Goal: Task Accomplishment & Management: Use online tool/utility

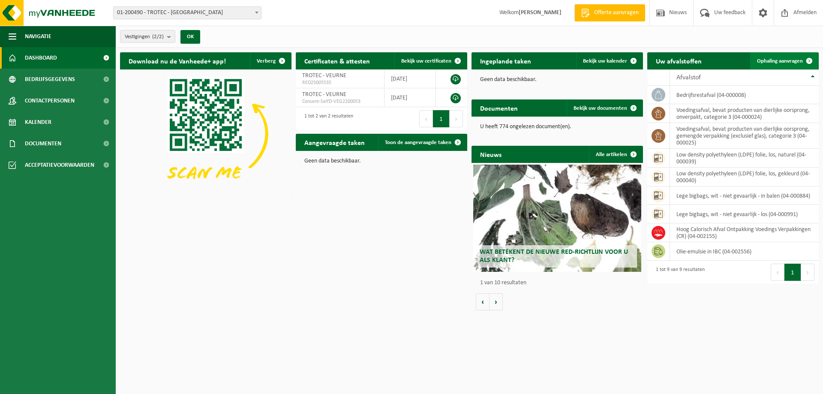
click at [789, 58] on span "Ophaling aanvragen" at bounding box center [780, 61] width 46 height 6
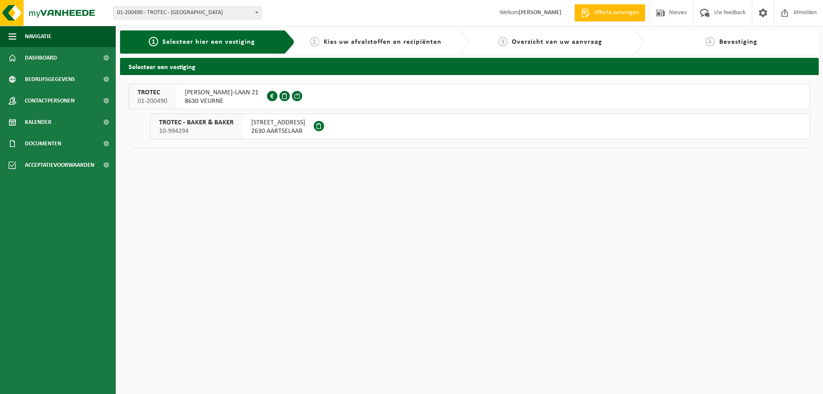
click at [201, 100] on span "8630 VEURNE" at bounding box center [222, 101] width 74 height 9
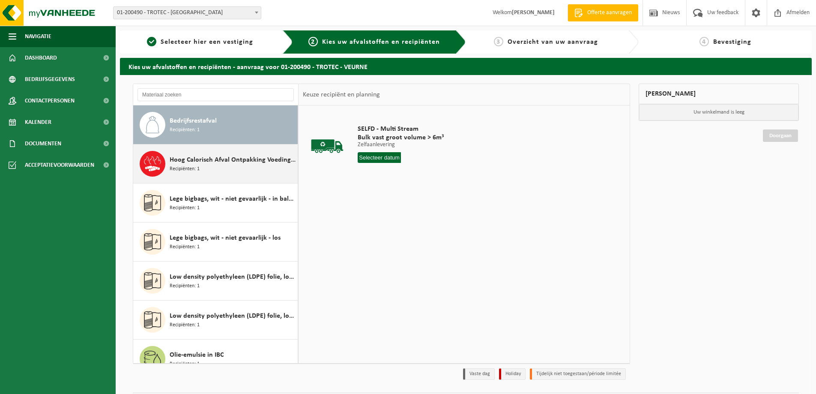
drag, startPoint x: 184, startPoint y: 161, endPoint x: 216, endPoint y: 162, distance: 31.7
click at [184, 161] on span "Hoog Calorisch Afval Ontpakking Voedings Verpakkingen (CR)" at bounding box center [233, 160] width 126 height 10
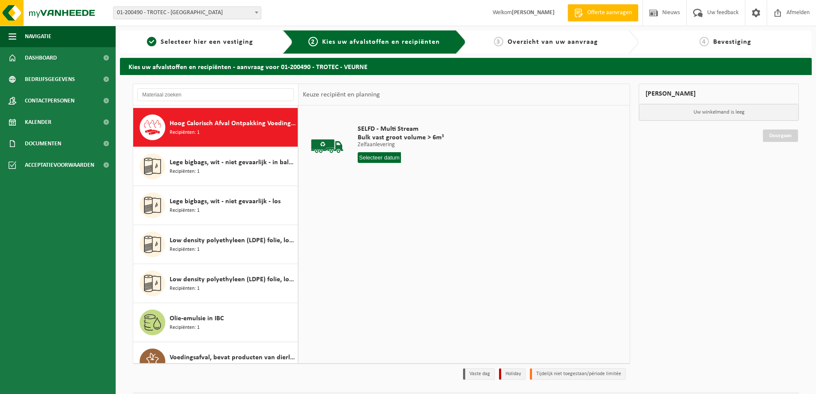
scroll to position [39, 0]
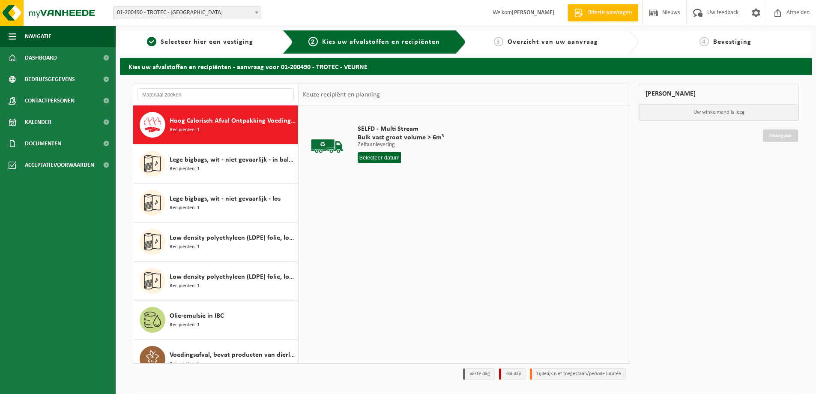
click at [376, 157] on input "text" at bounding box center [379, 157] width 43 height 11
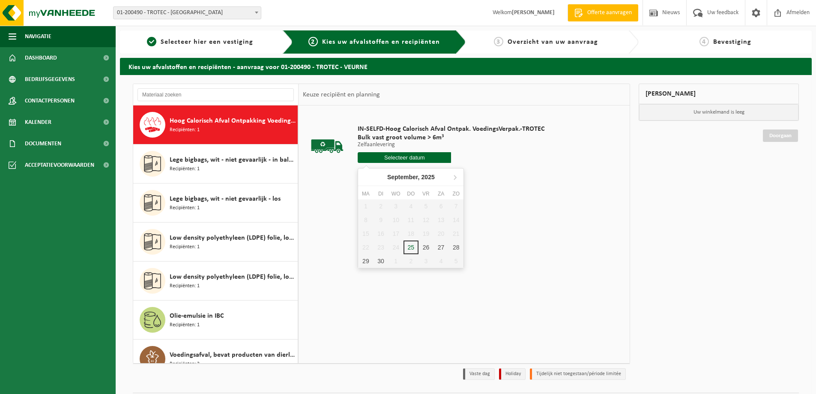
click at [414, 157] on input "text" at bounding box center [404, 157] width 93 height 11
drag, startPoint x: 422, startPoint y: 248, endPoint x: 422, endPoint y: 242, distance: 6.1
click at [422, 247] on div "26" at bounding box center [426, 247] width 15 height 14
type input "Van 2025-09-26"
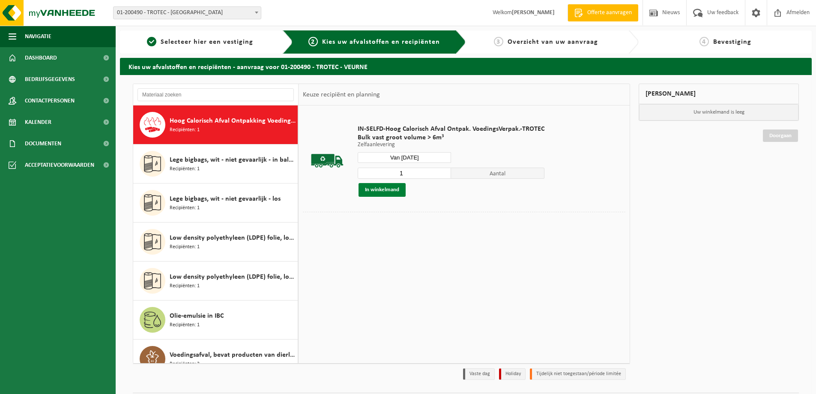
click at [374, 190] on button "In winkelmand" at bounding box center [382, 190] width 47 height 14
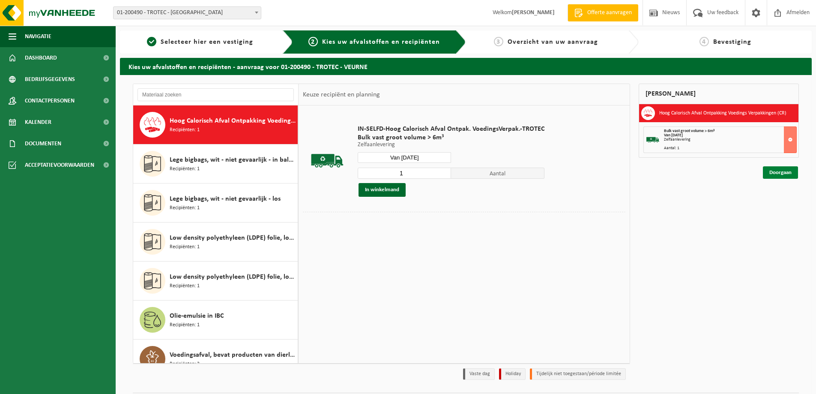
click at [780, 171] on link "Doorgaan" at bounding box center [780, 172] width 35 height 12
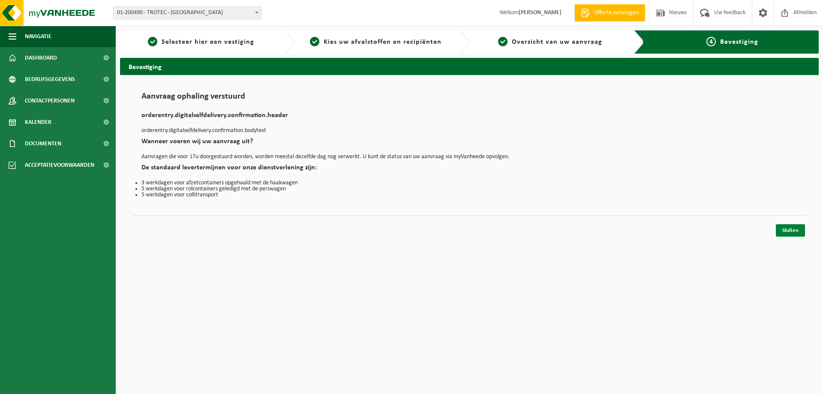
click at [792, 231] on link "Sluiten" at bounding box center [789, 230] width 29 height 12
